Goal: Information Seeking & Learning: Learn about a topic

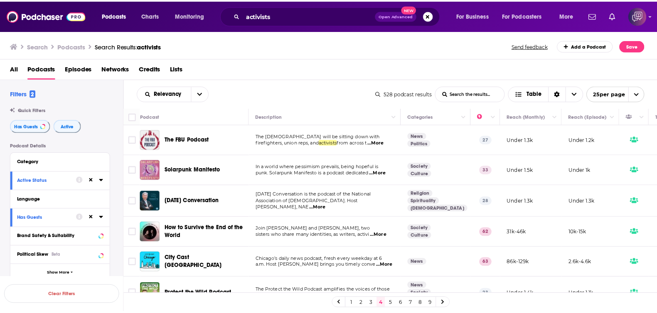
scroll to position [52, 0]
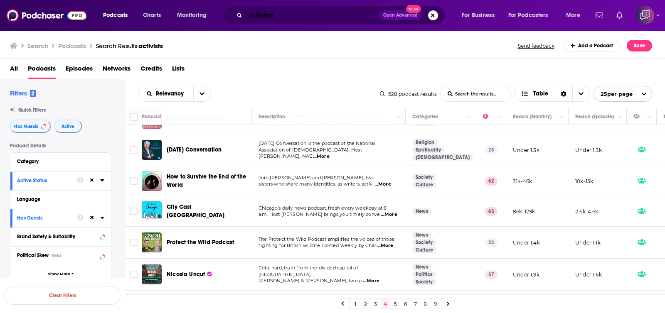
click at [345, 10] on input "activists" at bounding box center [313, 15] width 134 height 13
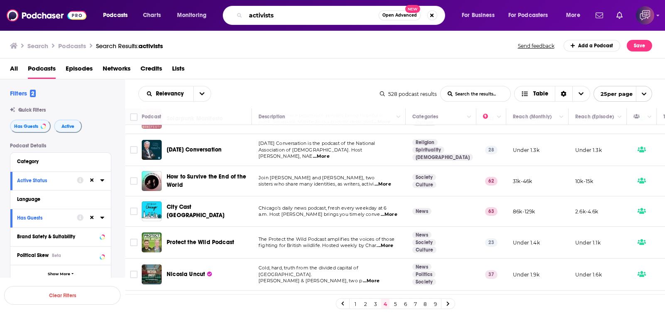
paste input "Misgav Mideast Horizons Podcast"
type input "Misgav Mideast Horizons Podcast"
click at [403, 13] on span "Open Advanced" at bounding box center [399, 15] width 35 height 4
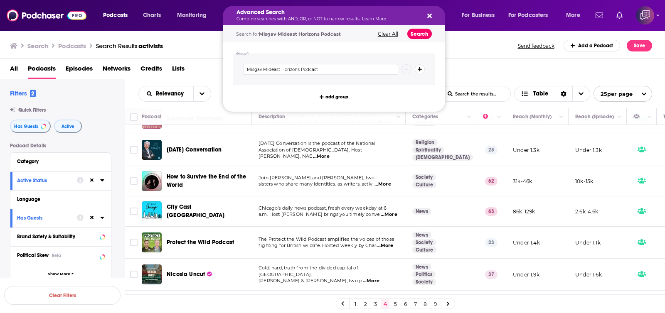
click at [417, 32] on button "Search" at bounding box center [419, 34] width 25 height 10
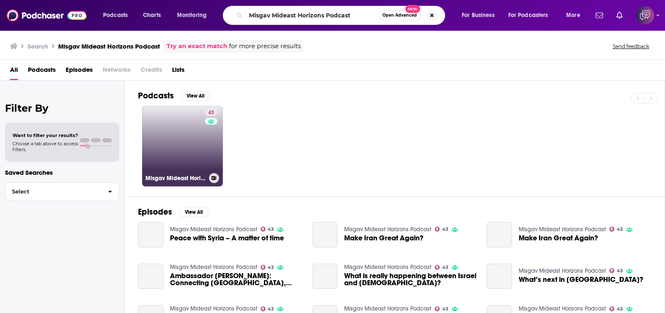
click at [199, 143] on link "43 Misgav Mideast Horizons Podcast" at bounding box center [182, 146] width 81 height 81
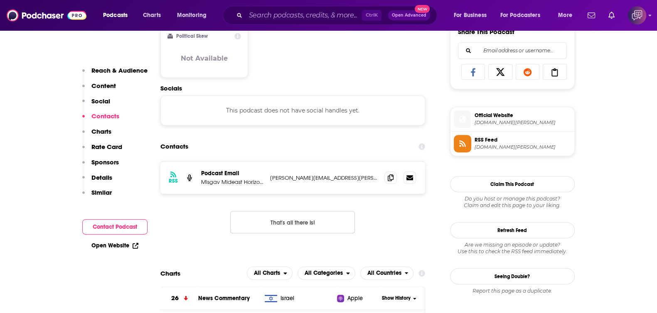
scroll to position [572, 0]
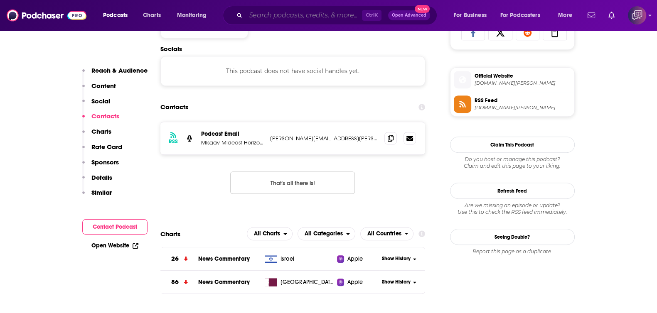
click at [331, 19] on input "Search podcasts, credits, & more..." at bounding box center [304, 15] width 116 height 13
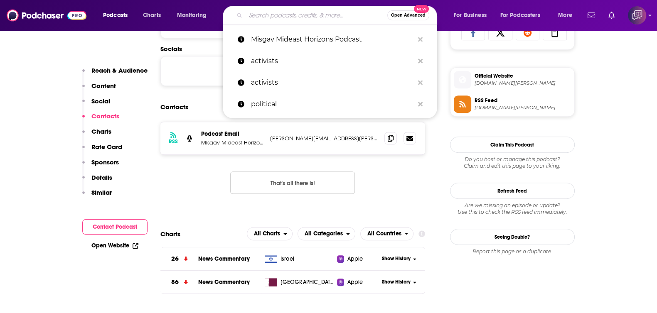
paste input "The Diplomacy Podcast"
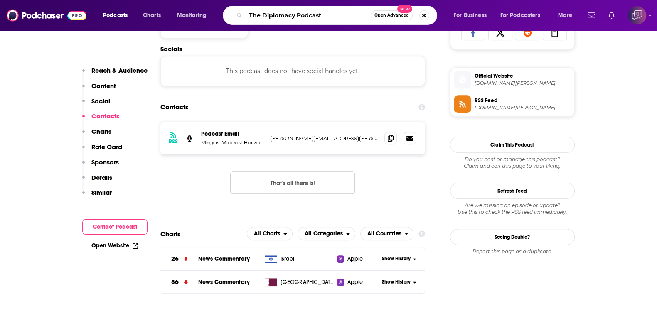
type input "The Diplomacy Podcast"
click at [397, 15] on span "Open Advanced" at bounding box center [392, 15] width 35 height 4
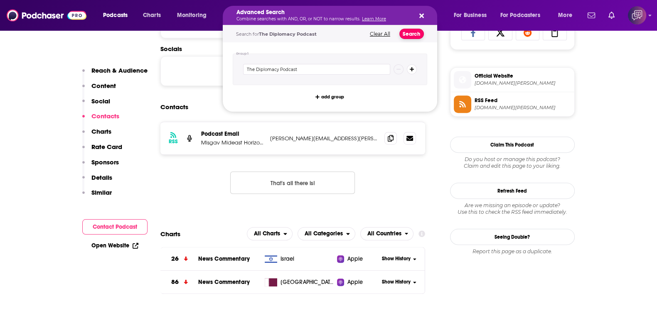
click at [415, 33] on button "Search" at bounding box center [412, 34] width 25 height 10
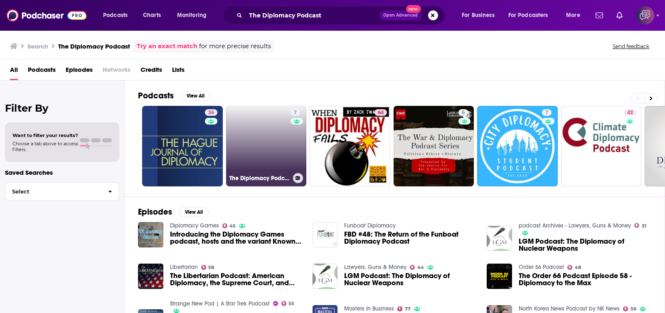
click at [267, 138] on link "7 The Diplomacy Podcast" at bounding box center [266, 146] width 81 height 81
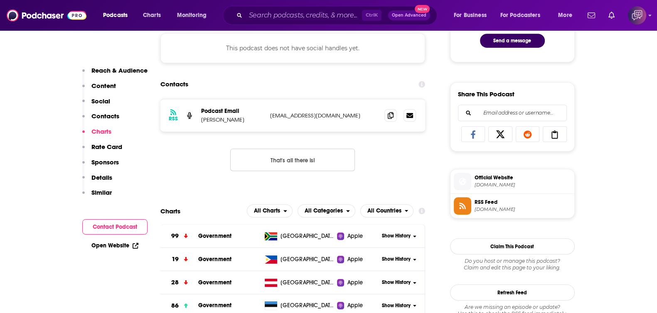
scroll to position [468, 0]
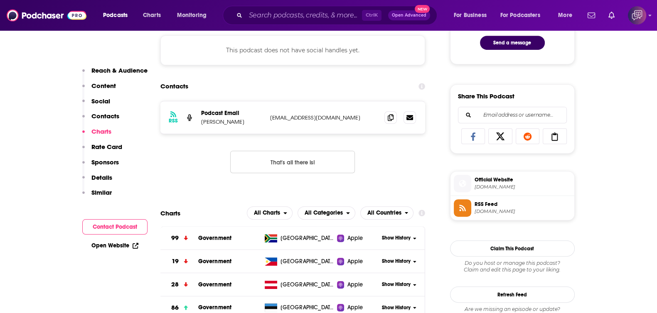
click at [336, 7] on div "Ctrl K Open Advanced New" at bounding box center [330, 15] width 215 height 19
click at [331, 15] on input "Search podcasts, credits, & more..." at bounding box center [304, 15] width 116 height 13
paste input "Hunter's War"
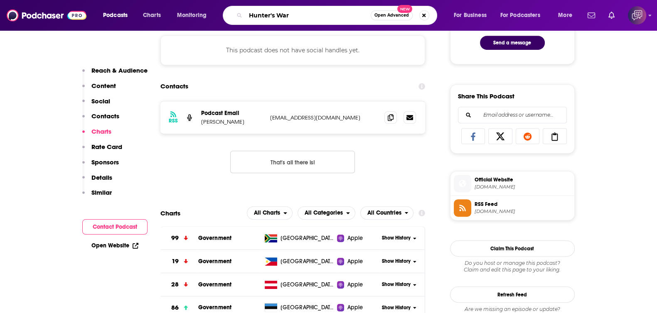
type input "Hunter's War"
click at [383, 17] on button "Open Advanced New" at bounding box center [392, 15] width 42 height 10
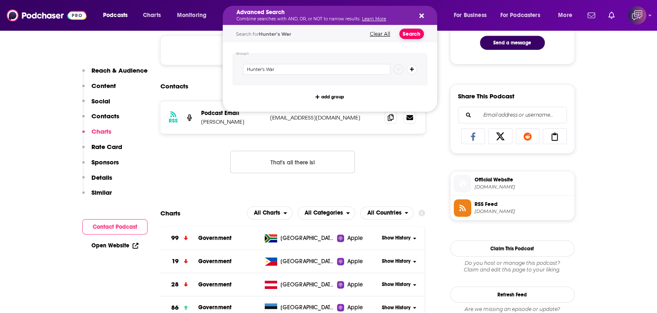
click at [410, 35] on button "Search" at bounding box center [412, 34] width 25 height 10
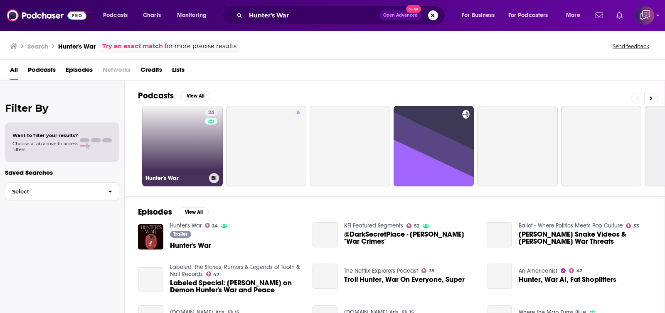
click at [164, 154] on link "24 Hunter's War" at bounding box center [182, 146] width 81 height 81
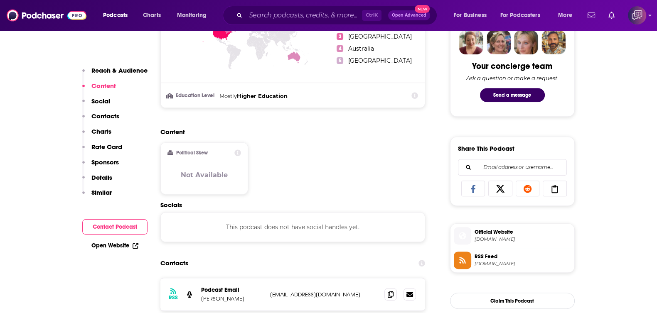
scroll to position [572, 0]
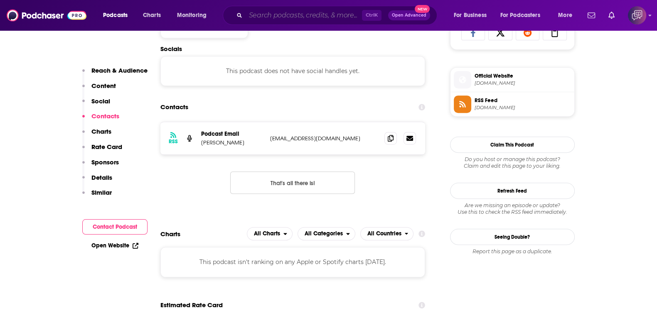
click at [321, 15] on input "Search podcasts, credits, & more..." at bounding box center [304, 15] width 116 height 13
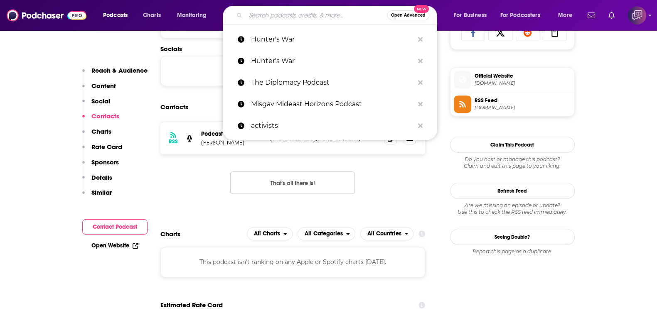
paste input "The [PERSON_NAME] Show"
type input "The [PERSON_NAME] Show"
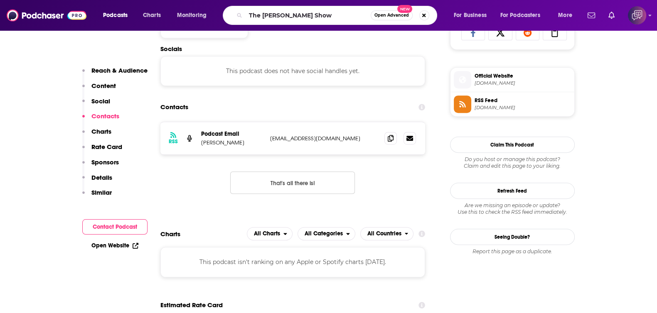
click at [393, 15] on span "Open Advanced" at bounding box center [392, 15] width 35 height 4
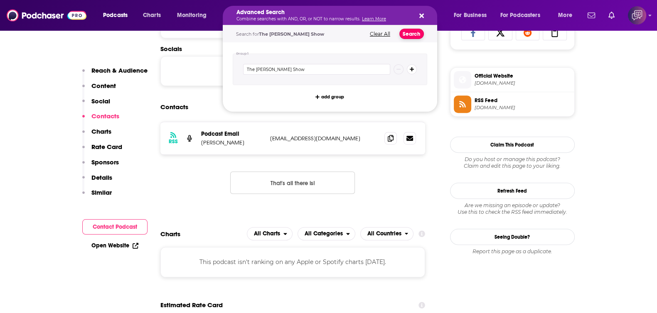
click at [414, 33] on button "Search" at bounding box center [412, 34] width 25 height 10
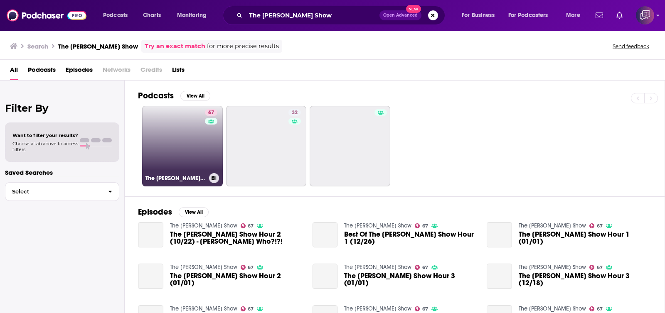
click at [171, 175] on h3 "The [PERSON_NAME] Show" at bounding box center [176, 178] width 60 height 7
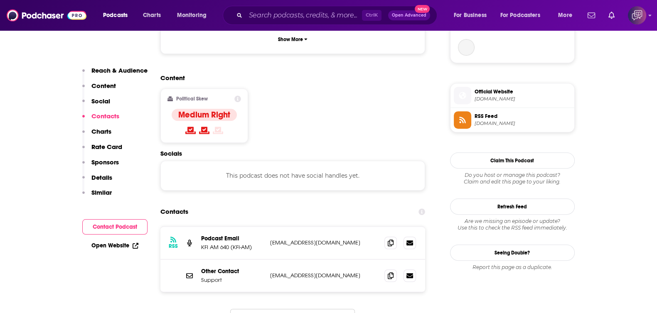
scroll to position [727, 0]
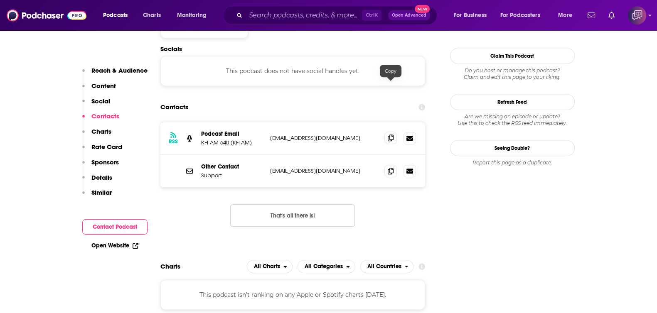
click at [393, 135] on icon at bounding box center [391, 138] width 6 height 7
click at [316, 11] on input "Search podcasts, credits, & more..." at bounding box center [304, 15] width 116 height 13
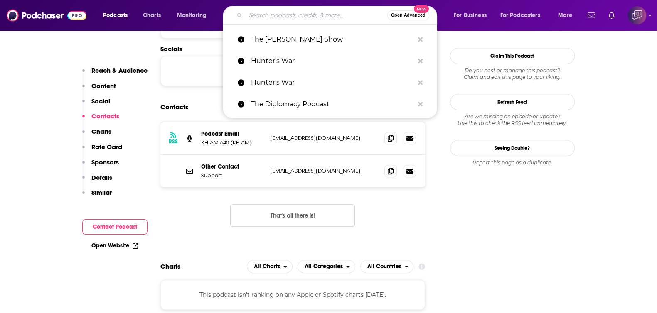
paste input "Case in Point"
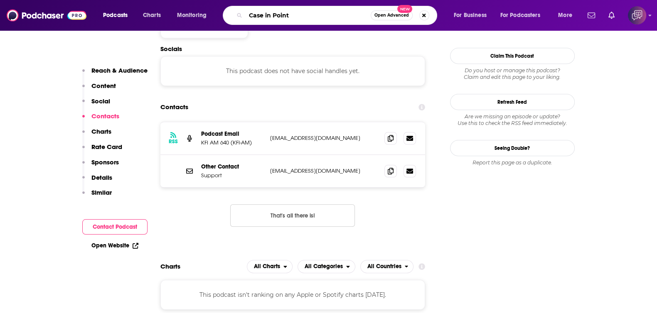
type input "Case in Point"
click at [392, 19] on button "Open Advanced New" at bounding box center [392, 15] width 42 height 10
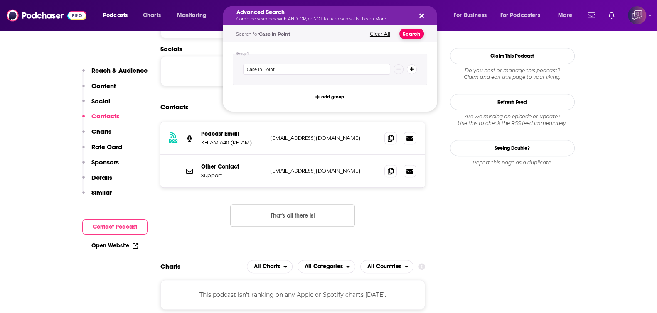
click at [410, 34] on button "Search" at bounding box center [412, 34] width 25 height 10
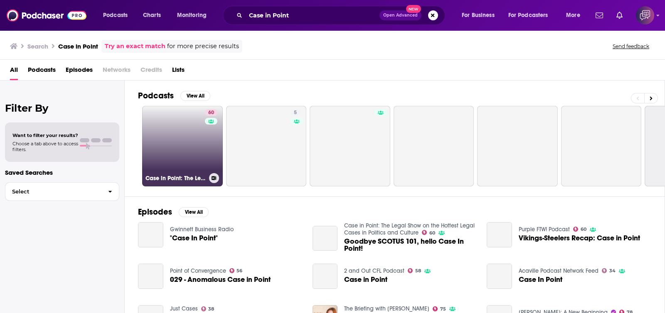
click at [164, 142] on link "60 Case in Point: The Legal Show on the Hottest Legal Cases in Politics and Cul…" at bounding box center [182, 146] width 81 height 81
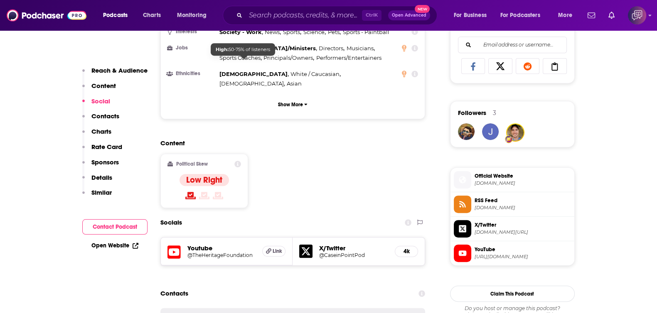
scroll to position [572, 0]
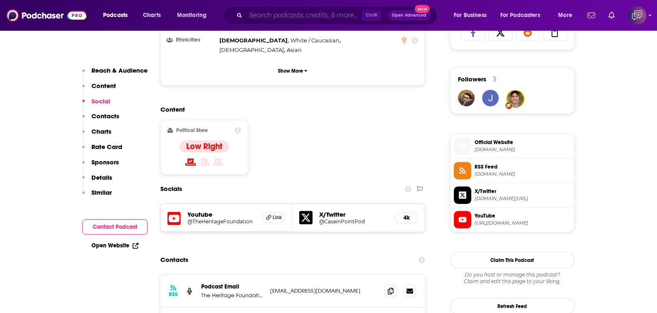
click at [310, 15] on input "Search podcasts, credits, & more..." at bounding box center [304, 15] width 116 height 13
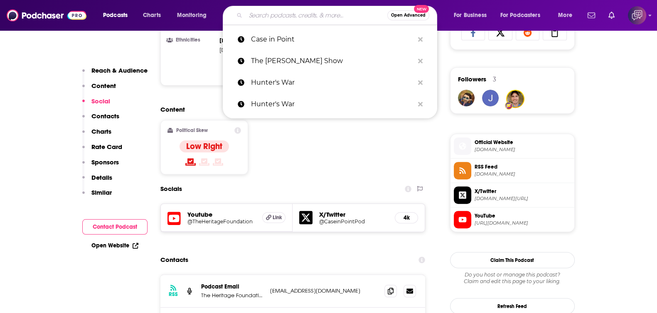
paste input "1A"
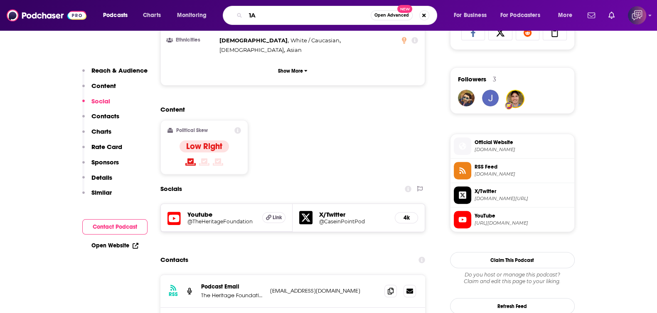
type input "1A"
click at [389, 16] on span "Open Advanced" at bounding box center [392, 15] width 35 height 4
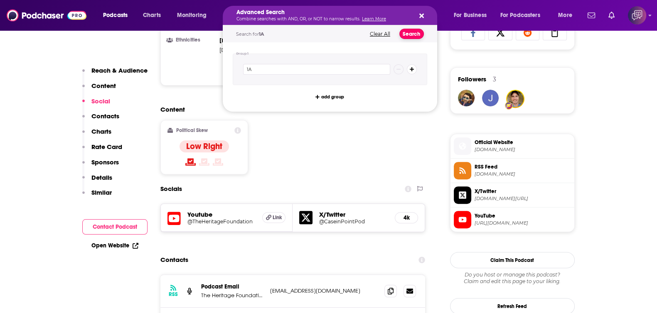
click at [407, 32] on button "Search" at bounding box center [412, 34] width 25 height 10
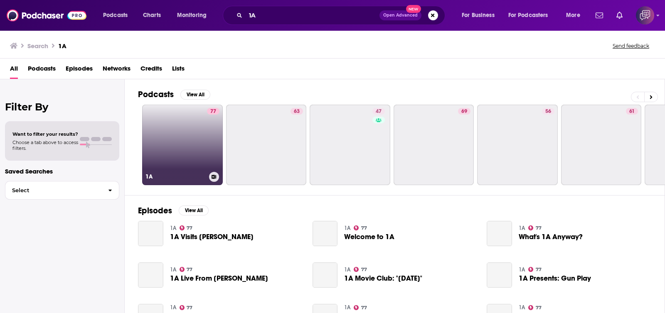
click at [180, 144] on link "77 1A" at bounding box center [182, 145] width 81 height 81
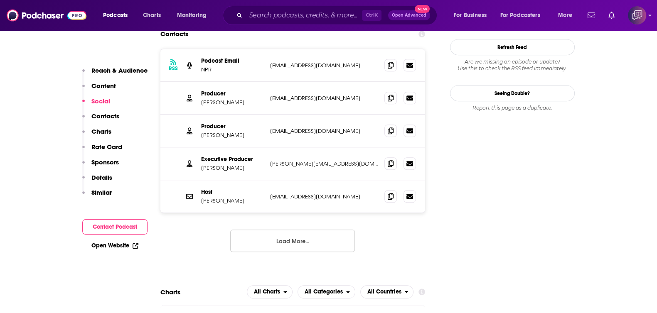
scroll to position [779, 0]
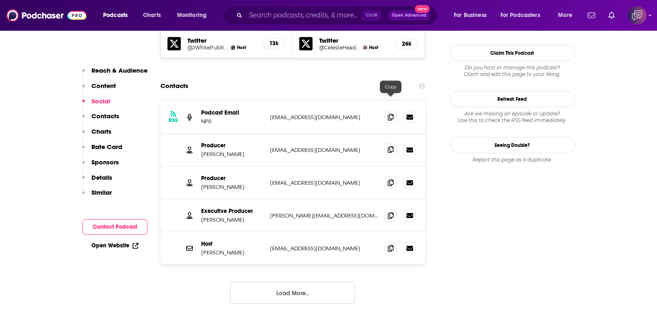
click at [388, 146] on icon at bounding box center [391, 149] width 6 height 7
click at [390, 179] on icon at bounding box center [391, 182] width 6 height 7
click at [392, 212] on icon at bounding box center [391, 215] width 6 height 7
click at [388, 242] on span at bounding box center [391, 248] width 12 height 12
click at [300, 15] on input "Search podcasts, credits, & more..." at bounding box center [304, 15] width 116 height 13
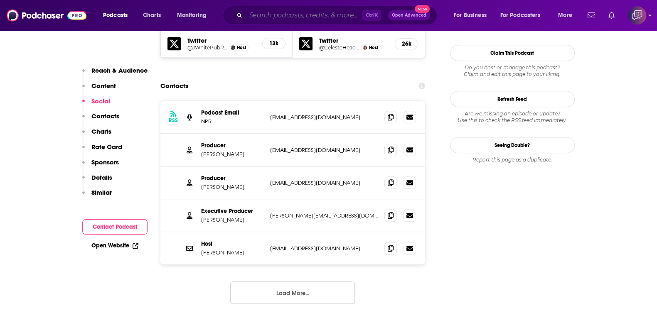
paste input "Working People"
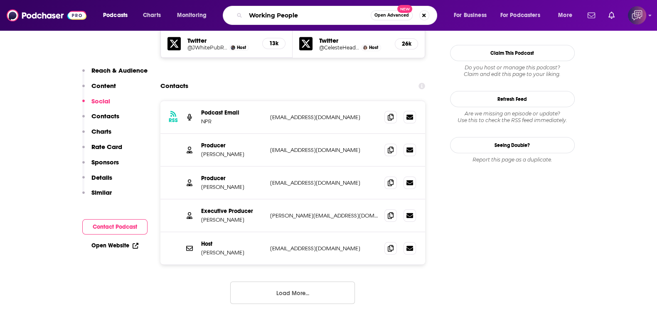
type input "Working People"
click at [396, 17] on span "Open Advanced" at bounding box center [392, 15] width 35 height 4
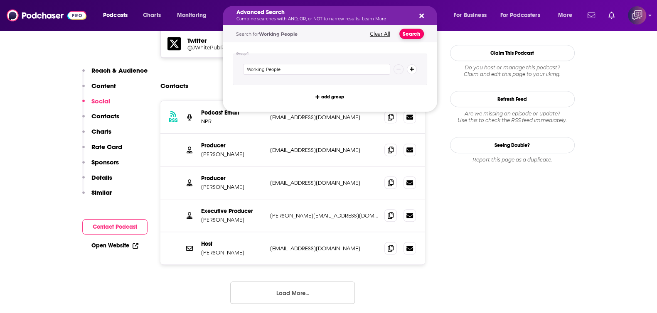
click at [405, 35] on button "Search" at bounding box center [412, 34] width 25 height 10
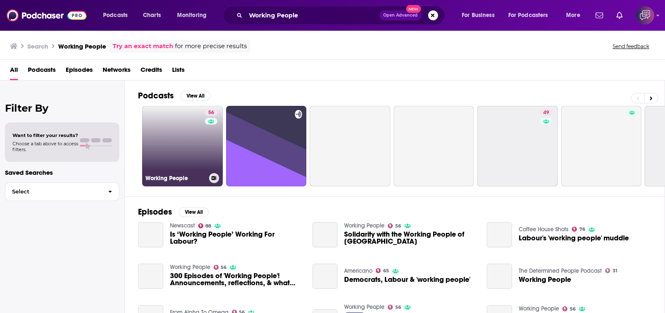
click at [210, 149] on div "56" at bounding box center [212, 141] width 15 height 64
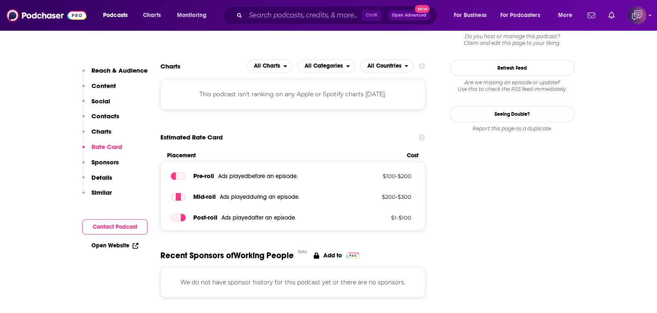
scroll to position [727, 0]
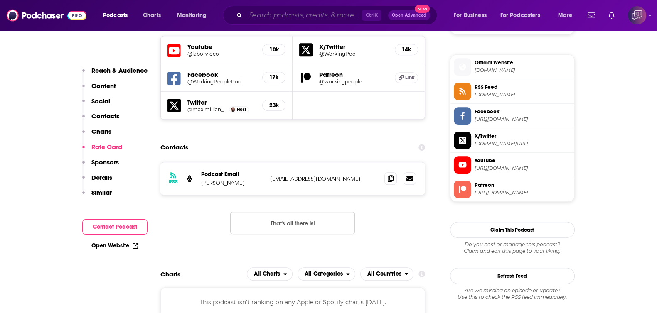
click at [329, 10] on input "Search podcasts, credits, & more..." at bounding box center [304, 15] width 116 height 13
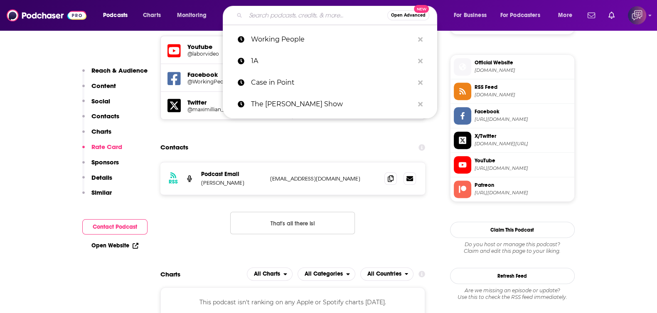
paste input "Make Me Smart"
type input "Make Me Smart"
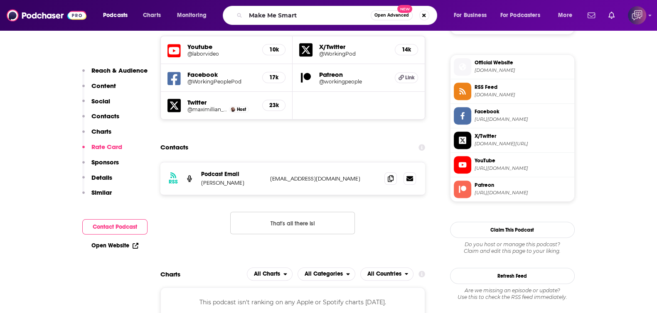
click at [386, 17] on span "Open Advanced" at bounding box center [392, 15] width 35 height 4
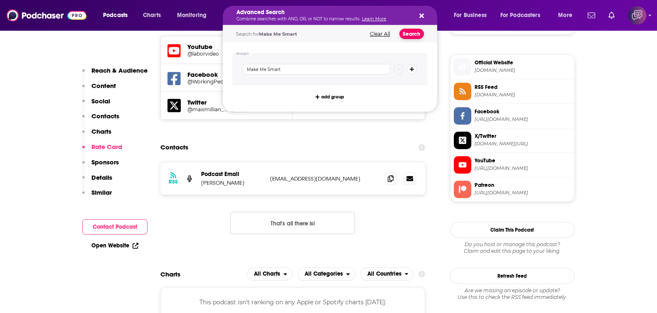
click at [419, 35] on button "Search" at bounding box center [412, 34] width 25 height 10
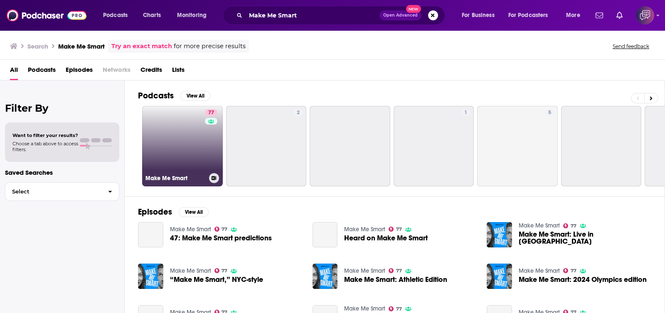
click at [188, 136] on link "77 Make Me Smart" at bounding box center [182, 146] width 81 height 81
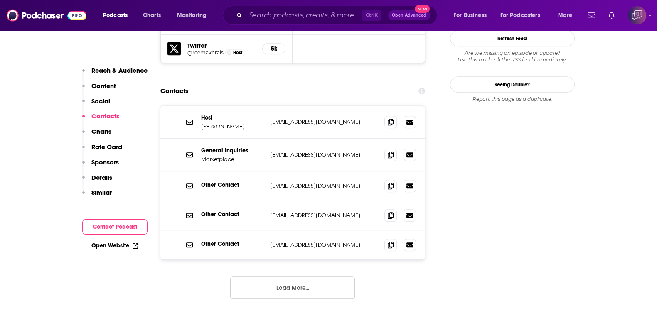
scroll to position [831, 0]
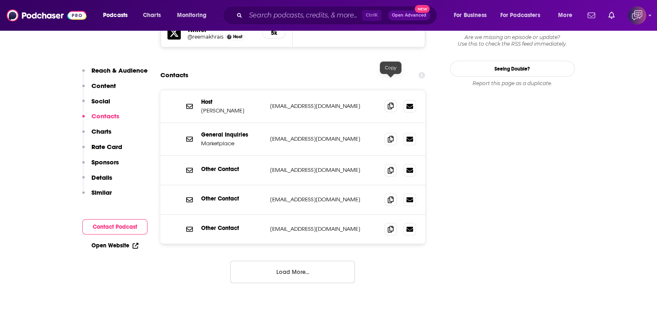
click at [392, 103] on icon at bounding box center [391, 106] width 6 height 7
click at [336, 10] on input "Search podcasts, credits, & more..." at bounding box center [304, 15] width 116 height 13
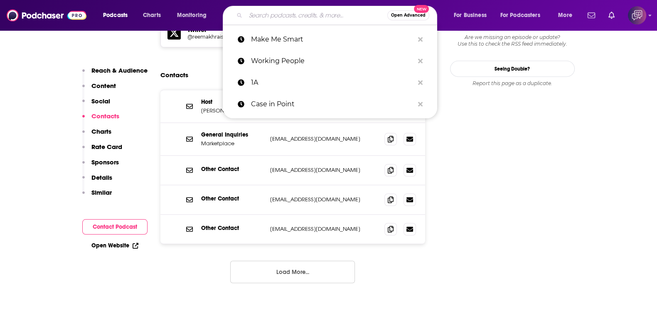
paste input "The Last Word with [PERSON_NAME]"
type input "The Last Word with [PERSON_NAME]"
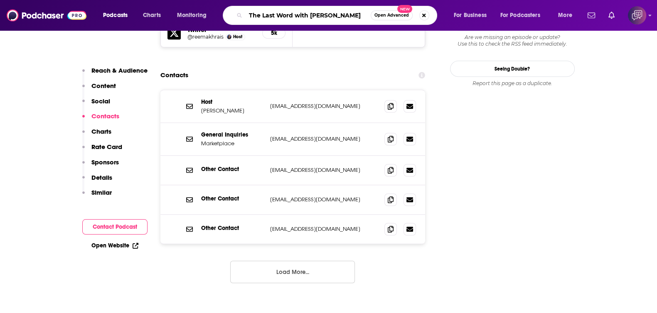
scroll to position [0, 5]
click at [383, 14] on span "Open Advanced" at bounding box center [392, 15] width 35 height 4
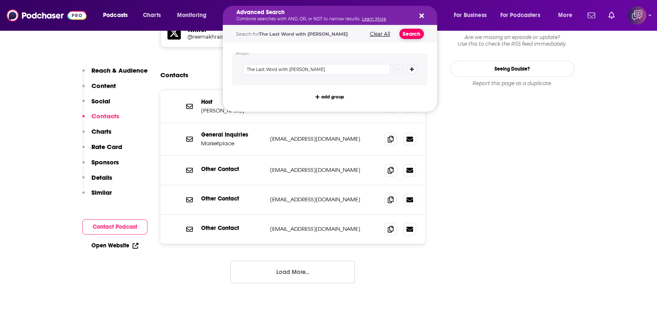
click at [419, 34] on button "Search" at bounding box center [412, 34] width 25 height 10
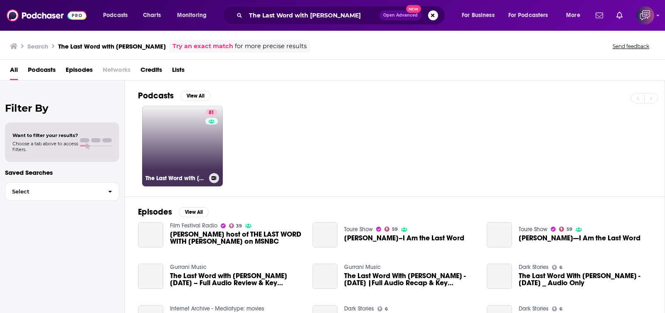
click at [205, 161] on div "81" at bounding box center [212, 141] width 14 height 64
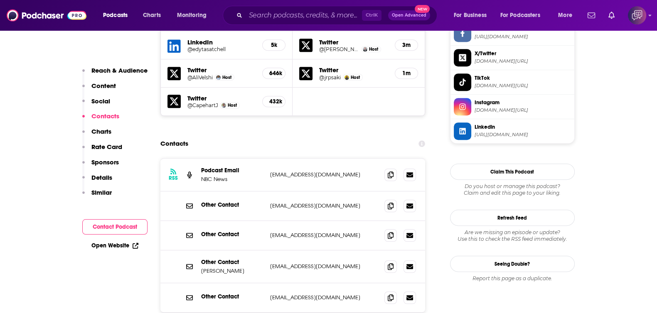
scroll to position [831, 0]
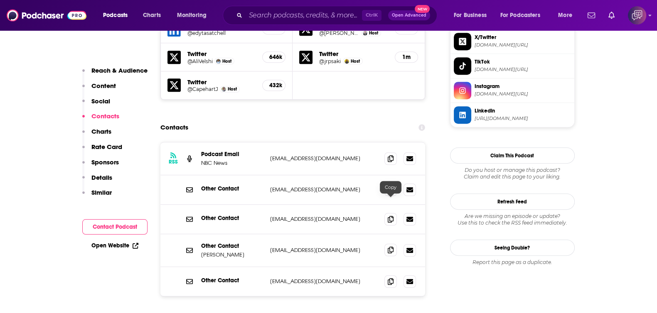
click at [392, 247] on icon at bounding box center [391, 250] width 6 height 7
